Goal: Task Accomplishment & Management: Manage account settings

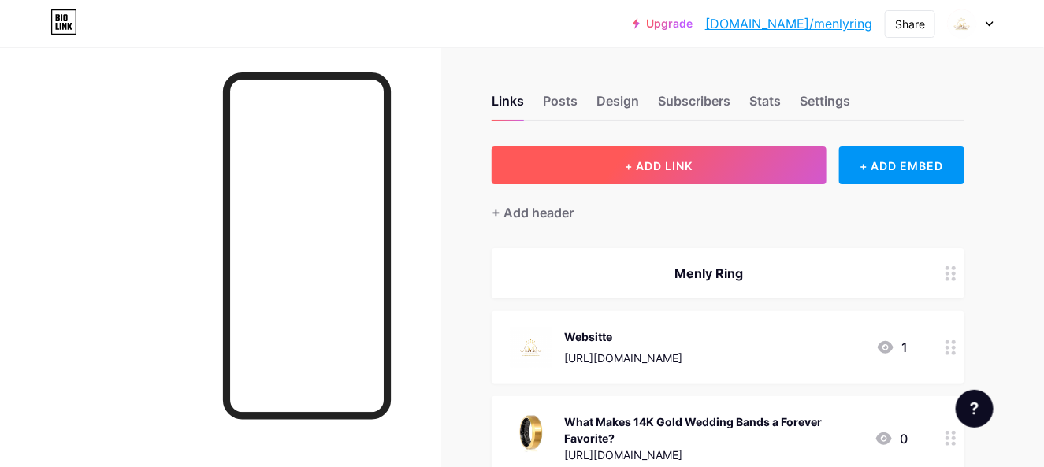
click at [724, 169] on button "+ ADD LINK" at bounding box center [659, 166] width 335 height 38
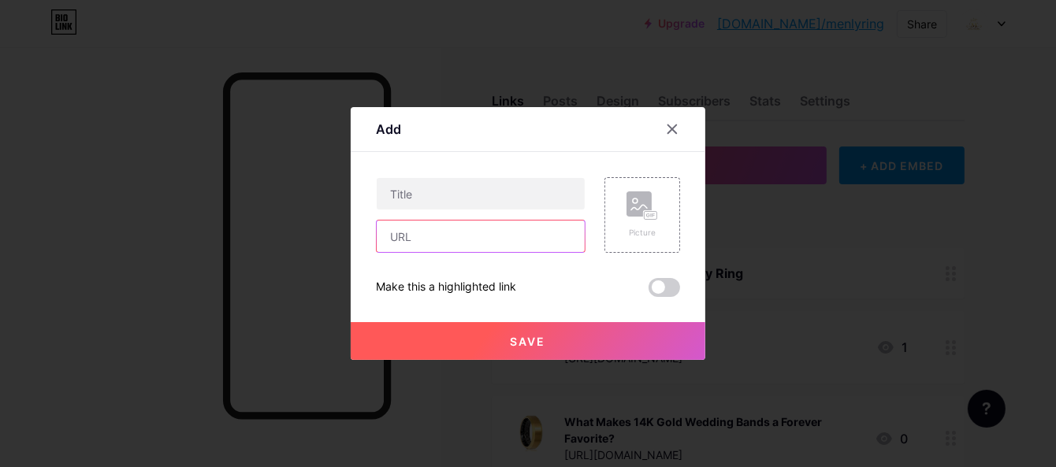
click at [414, 228] on input "text" at bounding box center [481, 237] width 208 height 32
paste input "[URL][DOMAIN_NAME]"
type input "[URL][DOMAIN_NAME]"
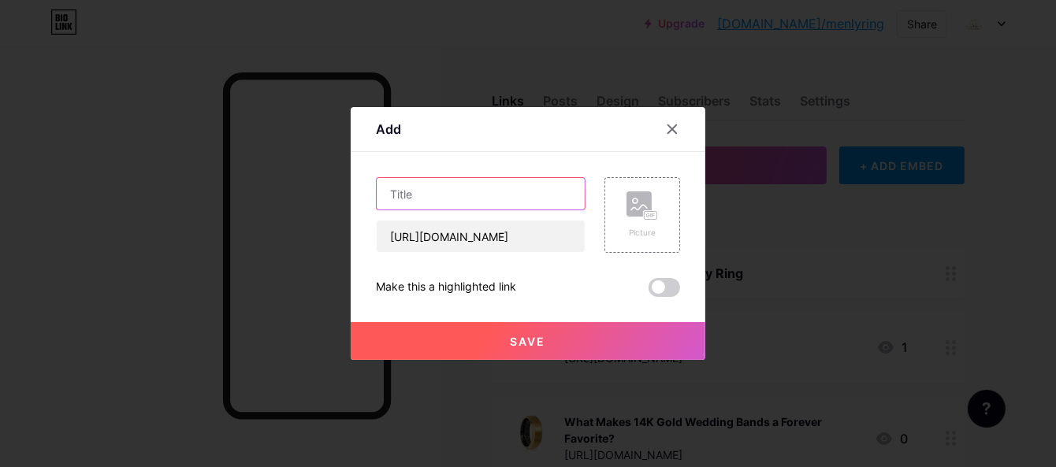
click at [478, 194] on input "text" at bounding box center [481, 194] width 208 height 32
paste input "The Bold Choice: Why Men Love Carbon Fiber Wedding Bands"
type input "The Bold Choice: Why Men Love Carbon Fiber Wedding Bands"
click at [505, 334] on button "Save" at bounding box center [528, 341] width 355 height 38
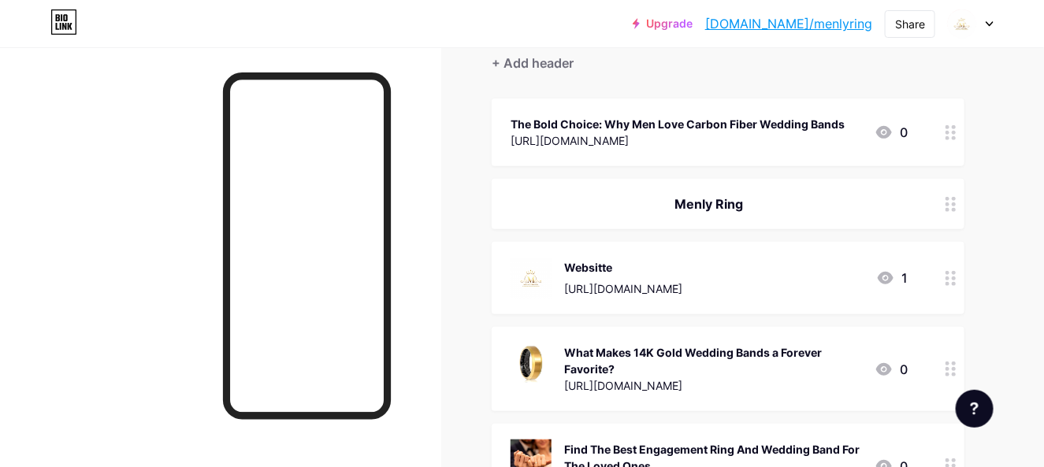
scroll to position [236, 0]
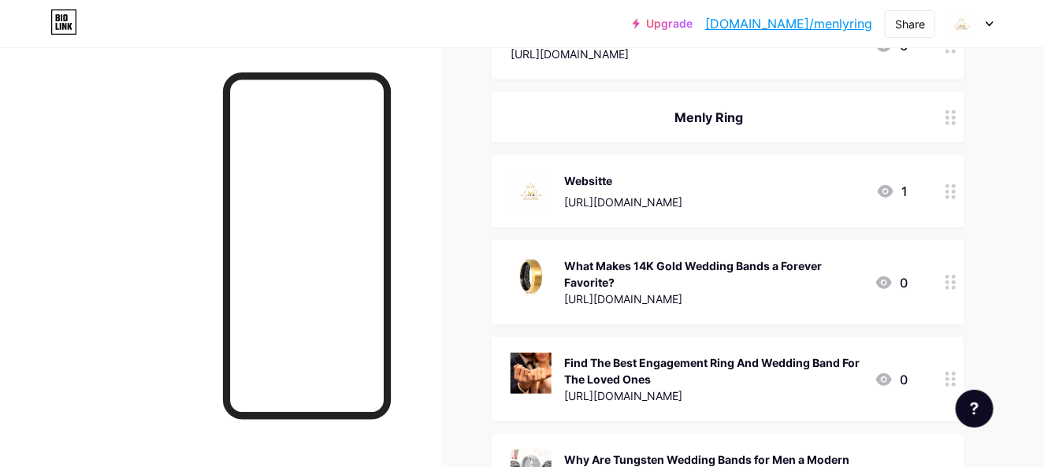
click at [630, 206] on div "[URL][DOMAIN_NAME]" at bounding box center [623, 202] width 118 height 17
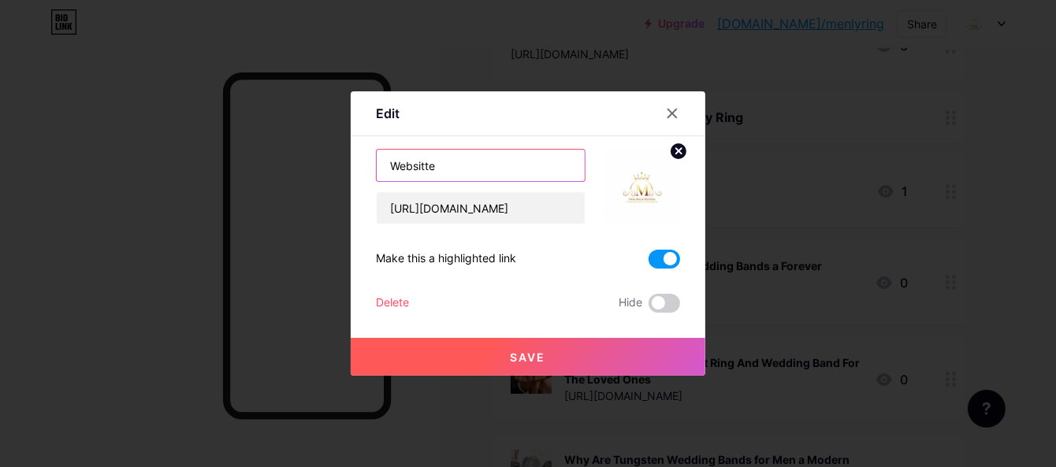
click at [428, 168] on input "Websitte" at bounding box center [481, 166] width 208 height 32
type input "Website"
click at [460, 351] on button "Save" at bounding box center [528, 357] width 355 height 38
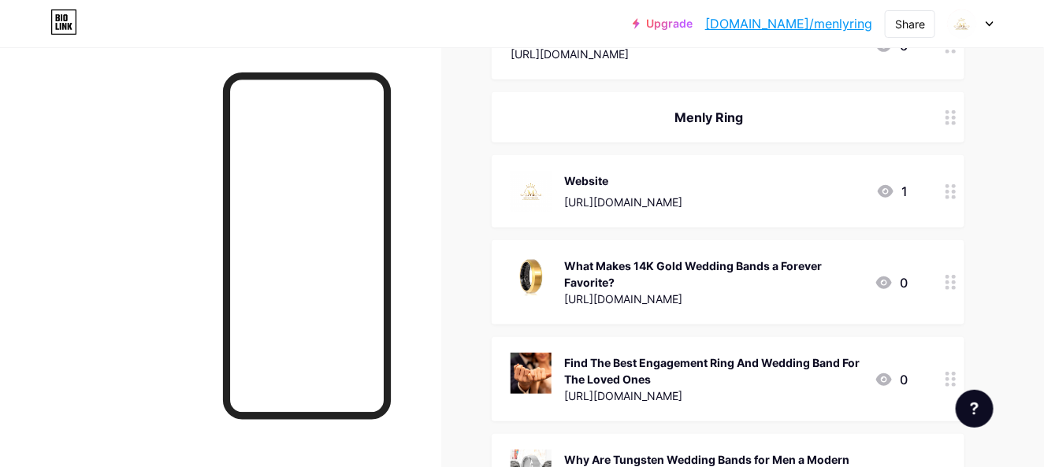
scroll to position [0, 0]
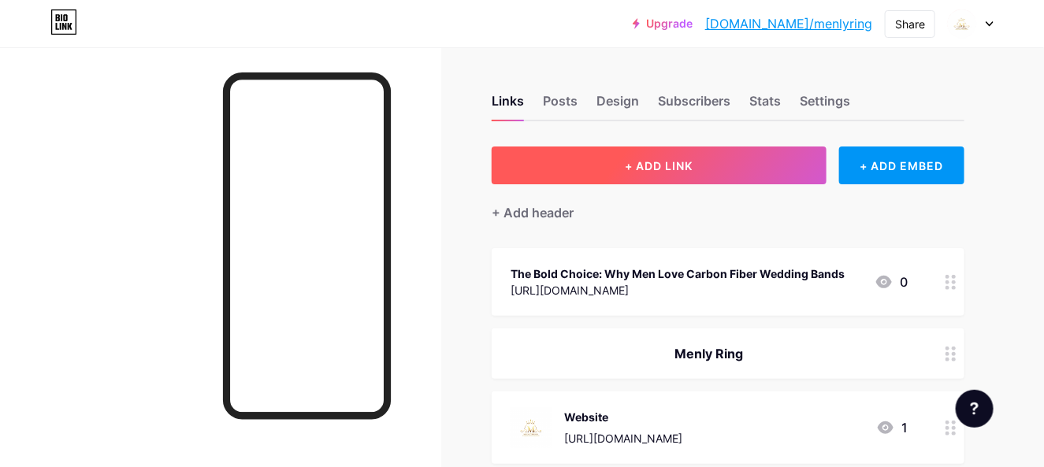
click at [715, 168] on button "+ ADD LINK" at bounding box center [659, 166] width 335 height 38
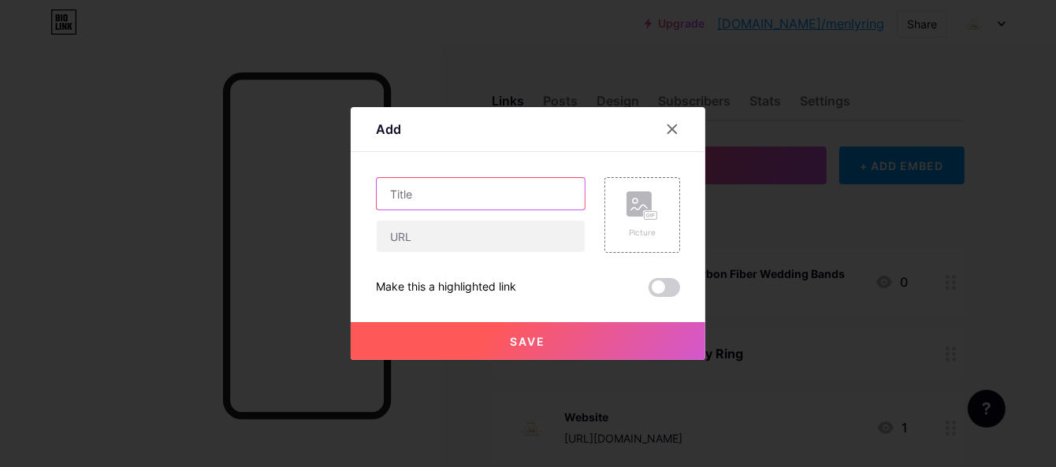
click at [445, 186] on input "text" at bounding box center [481, 194] width 208 height 32
click at [677, 127] on icon at bounding box center [672, 129] width 13 height 13
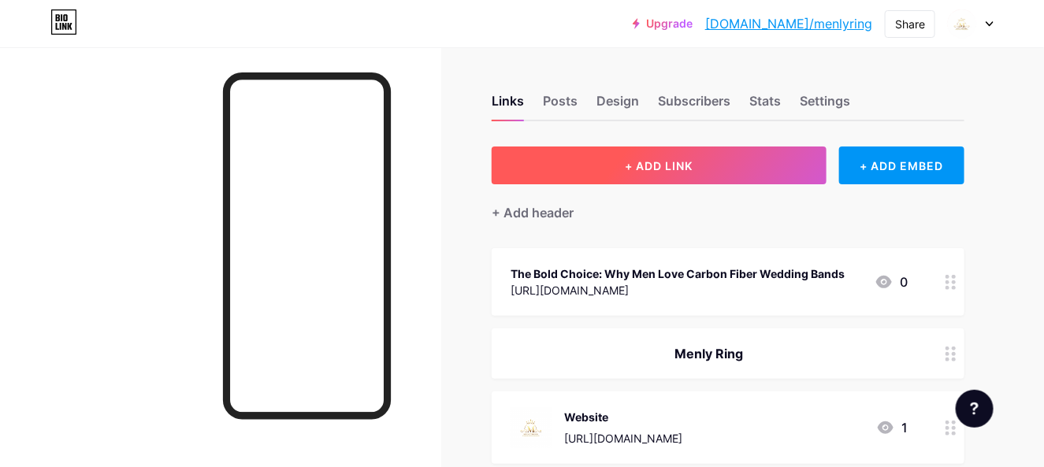
click at [661, 159] on span "+ ADD LINK" at bounding box center [659, 165] width 68 height 13
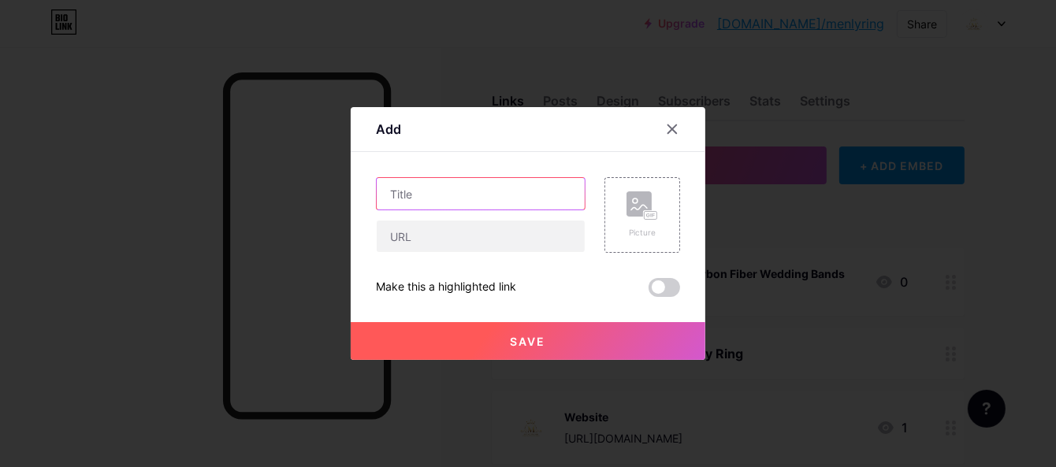
click at [477, 189] on input "text" at bounding box center [481, 194] width 208 height 32
paste input "The Bold Choice: Why Men Love Carbon Fiber Wedding Bands"
type input "The Bold Choice: Why Men Love Carbon Fiber Wedding Bands"
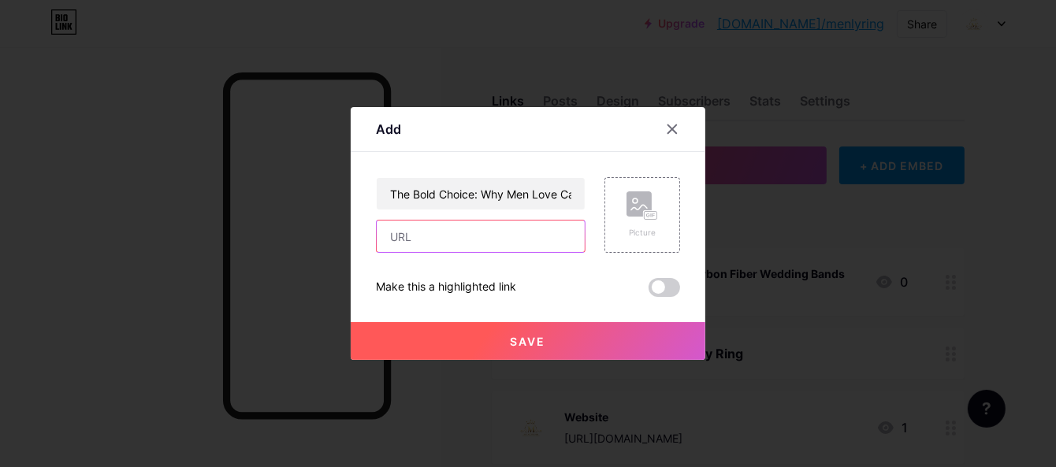
click at [436, 236] on input "text" at bounding box center [481, 237] width 208 height 32
paste input "[URL][DOMAIN_NAME]"
type input "[URL][DOMAIN_NAME]"
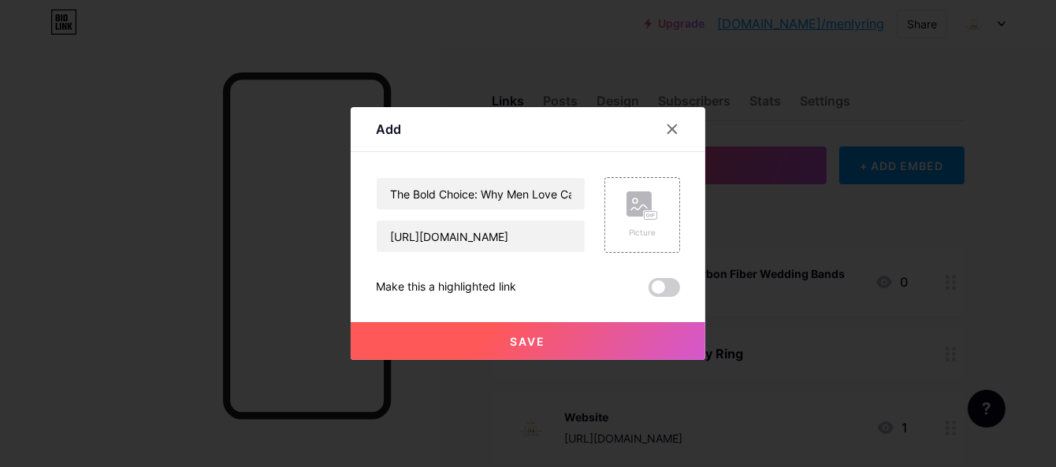
click at [425, 340] on button "Save" at bounding box center [528, 341] width 355 height 38
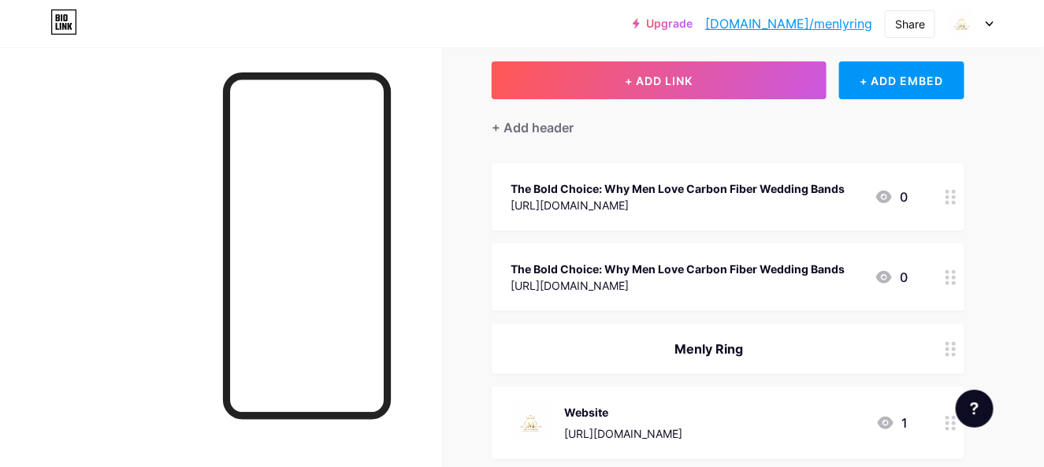
scroll to position [79, 0]
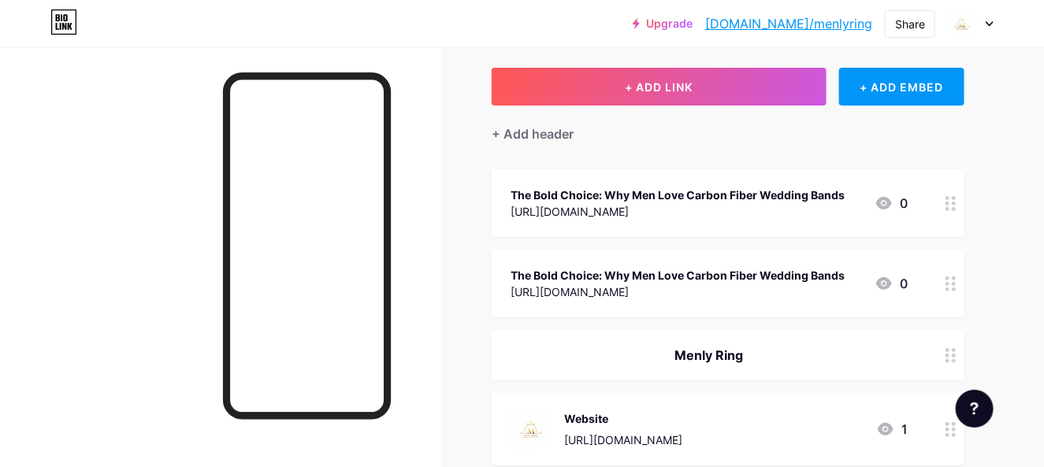
click at [954, 298] on div at bounding box center [951, 284] width 27 height 68
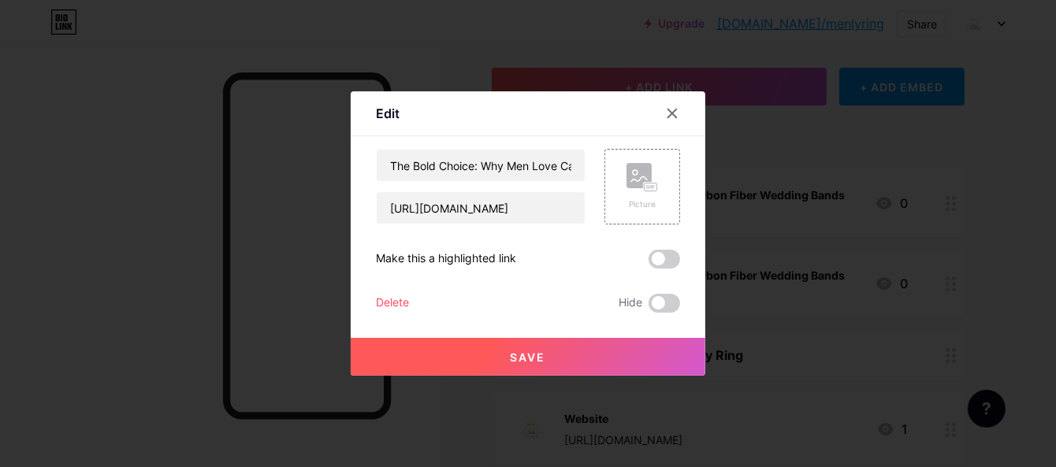
click at [394, 300] on div "Delete" at bounding box center [392, 303] width 33 height 19
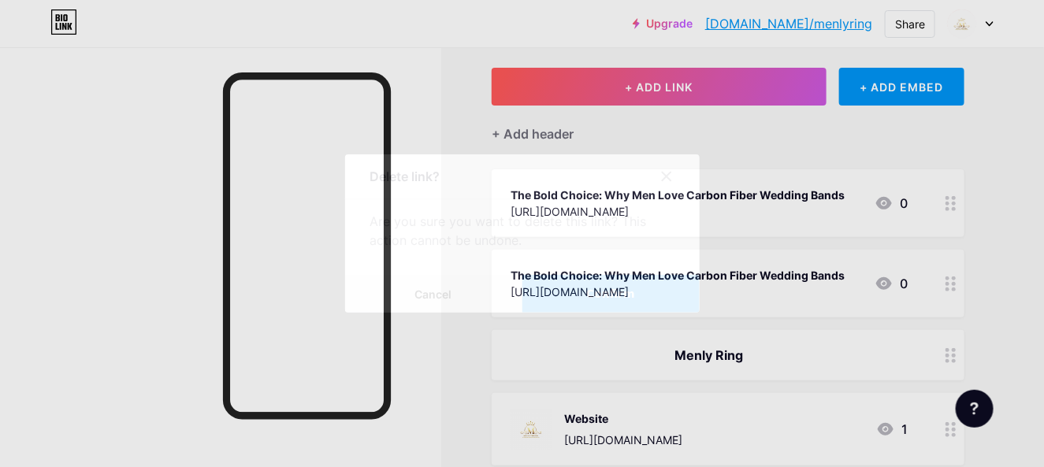
click at [615, 296] on span "Confirm" at bounding box center [610, 294] width 49 height 17
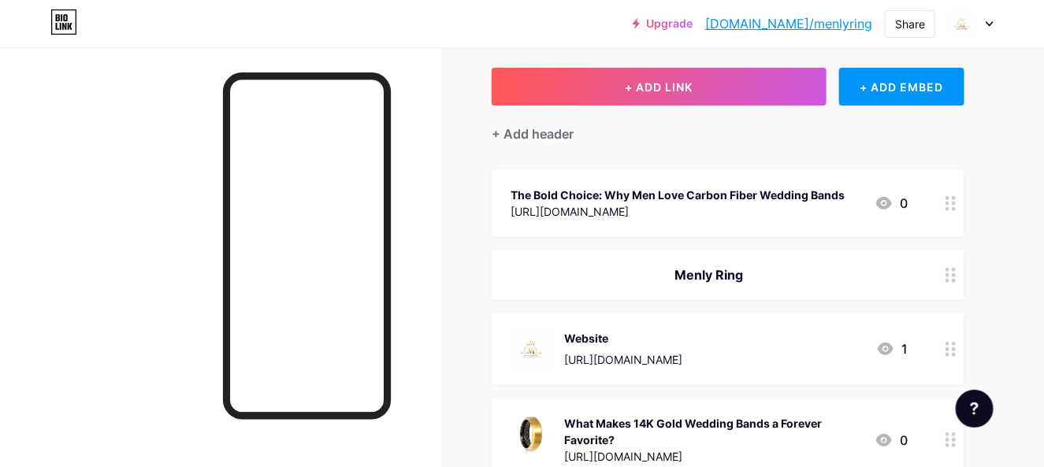
click at [707, 196] on div "The Bold Choice: Why Men Love Carbon Fiber Wedding Bands" at bounding box center [678, 195] width 334 height 17
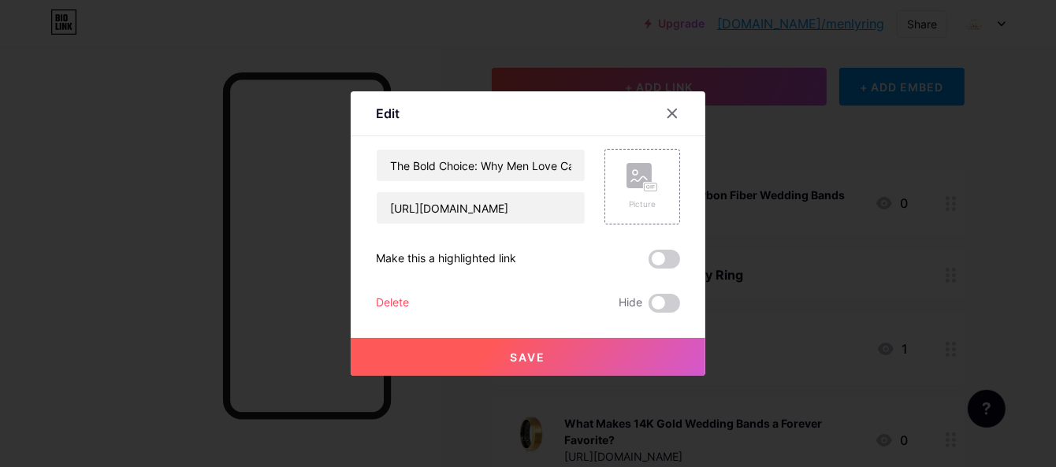
click at [550, 352] on button "Save" at bounding box center [528, 357] width 355 height 38
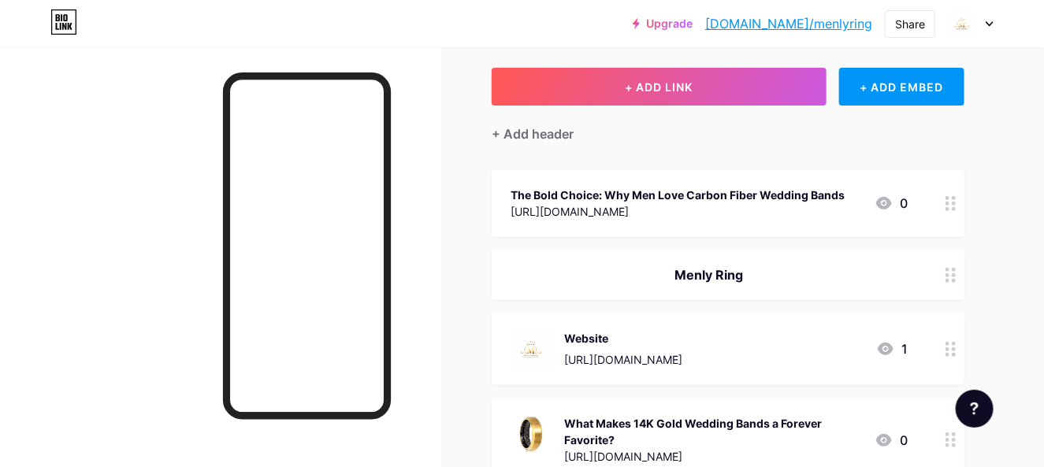
click at [822, 31] on link "[DOMAIN_NAME]/menlyring" at bounding box center [788, 23] width 167 height 19
click at [905, 23] on div "Share" at bounding box center [910, 24] width 30 height 17
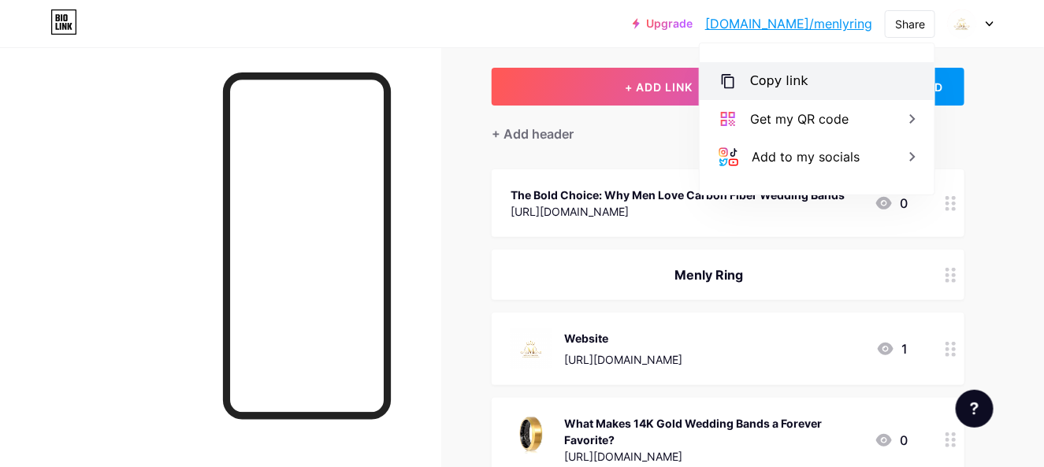
click at [808, 84] on div "Copy link" at bounding box center [817, 81] width 235 height 38
